Goal: Transaction & Acquisition: Purchase product/service

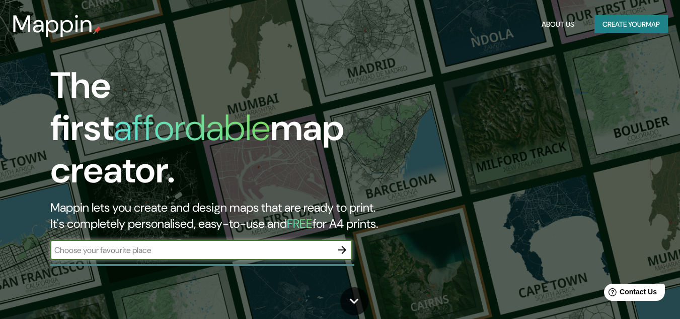
click at [607, 23] on button "Create your map" at bounding box center [630, 24] width 73 height 19
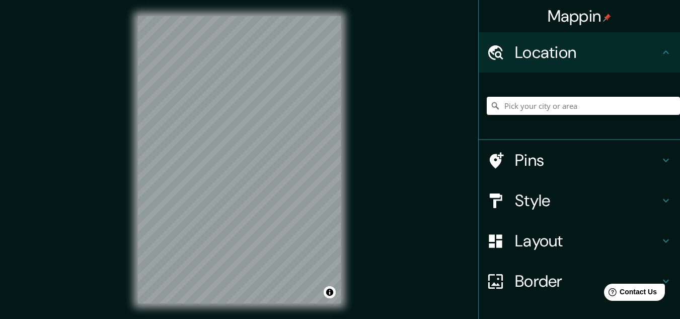
click at [551, 94] on div at bounding box center [583, 106] width 193 height 50
click at [550, 102] on input "Pick your city or area" at bounding box center [583, 106] width 193 height 18
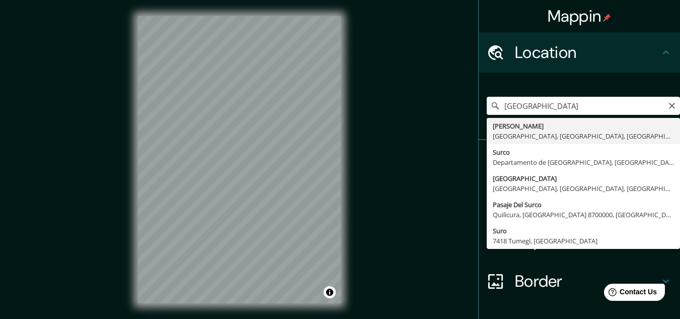
type input "[GEOGRAPHIC_DATA], [GEOGRAPHIC_DATA], [GEOGRAPHIC_DATA], [GEOGRAPHIC_DATA]"
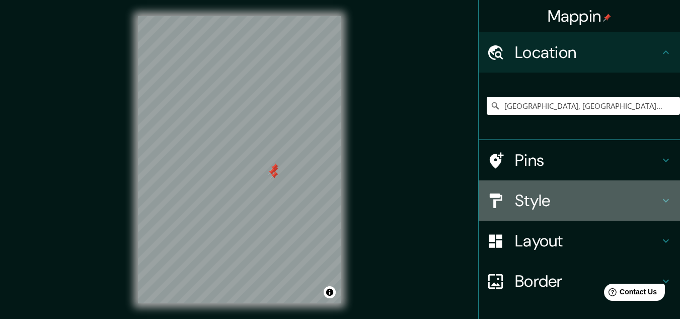
click at [583, 197] on h4 "Style" at bounding box center [587, 200] width 145 height 20
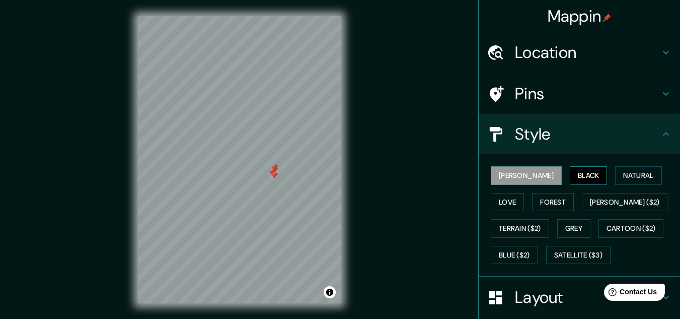
click at [570, 178] on button "Black" at bounding box center [589, 175] width 38 height 19
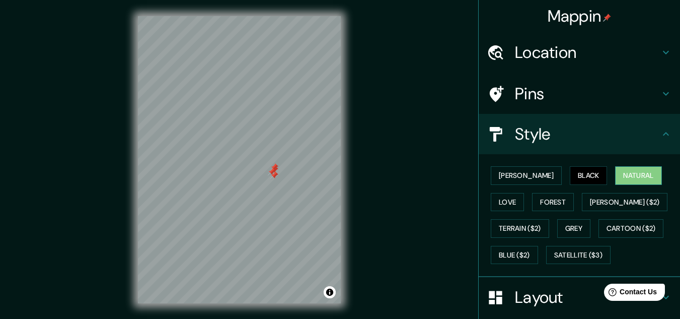
click at [615, 174] on button "Natural" at bounding box center [638, 175] width 46 height 19
click at [524, 193] on button "Love" at bounding box center [507, 202] width 33 height 19
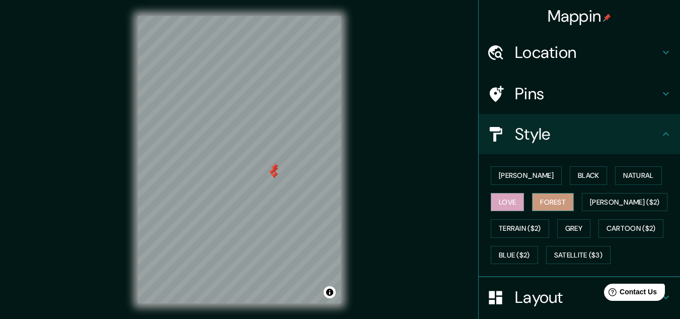
click at [532, 206] on button "Forest" at bounding box center [553, 202] width 42 height 19
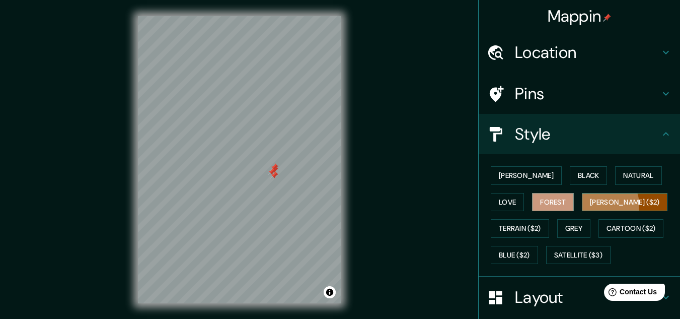
click at [582, 204] on button "[PERSON_NAME] ($2)" at bounding box center [625, 202] width 86 height 19
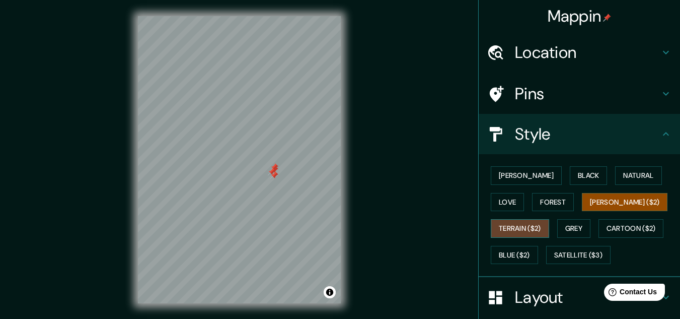
click at [549, 219] on button "Terrain ($2)" at bounding box center [520, 228] width 58 height 19
click at [557, 227] on button "Grey" at bounding box center [573, 228] width 33 height 19
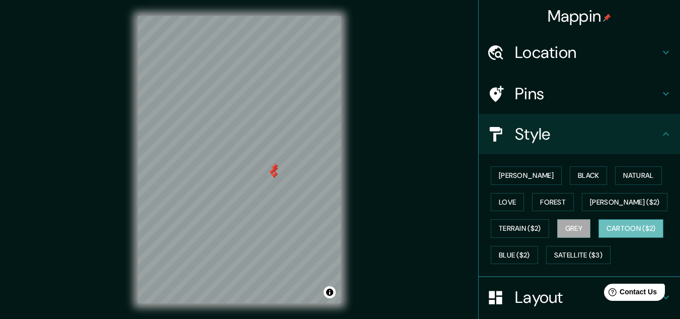
click at [598, 230] on button "Cartoon ($2)" at bounding box center [630, 228] width 65 height 19
click at [600, 231] on div "[PERSON_NAME] Black Natural Love Forest [PERSON_NAME] ($2) Terrain ($2) Grey Ca…" at bounding box center [583, 215] width 193 height 106
click at [538, 246] on button "Blue ($2)" at bounding box center [514, 255] width 47 height 19
click at [598, 234] on button "Cartoon ($2)" at bounding box center [630, 228] width 65 height 19
